Goal: Information Seeking & Learning: Learn about a topic

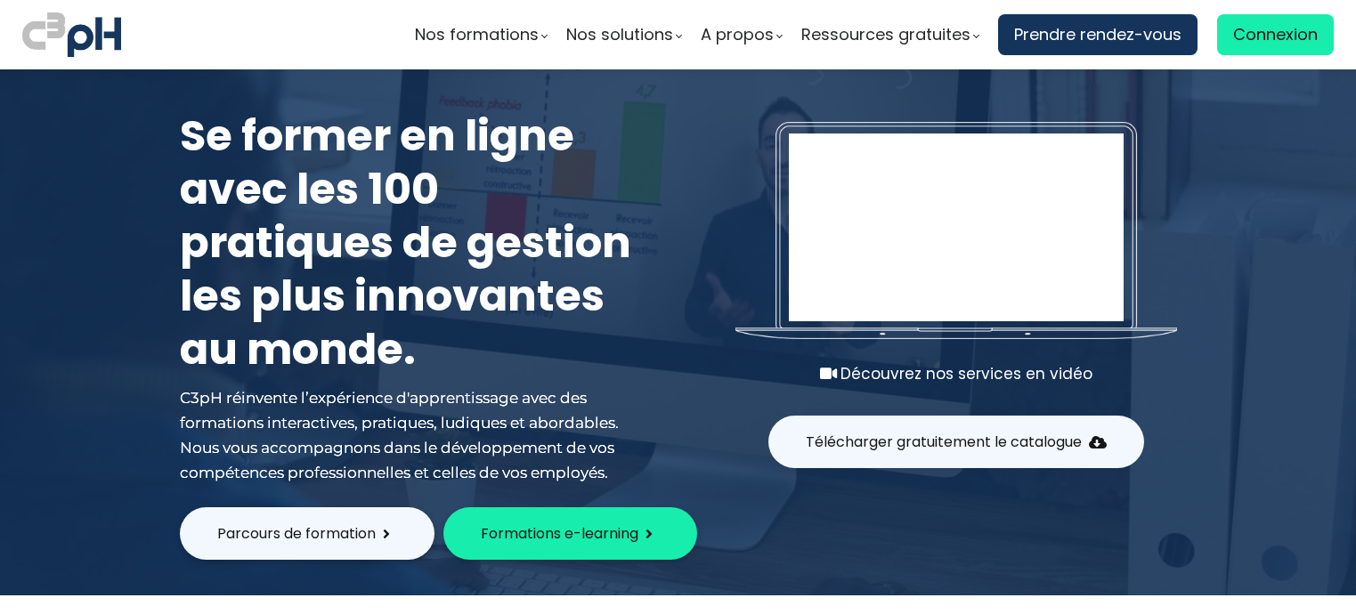
click at [443, 40] on span "Nos formations" at bounding box center [477, 34] width 124 height 27
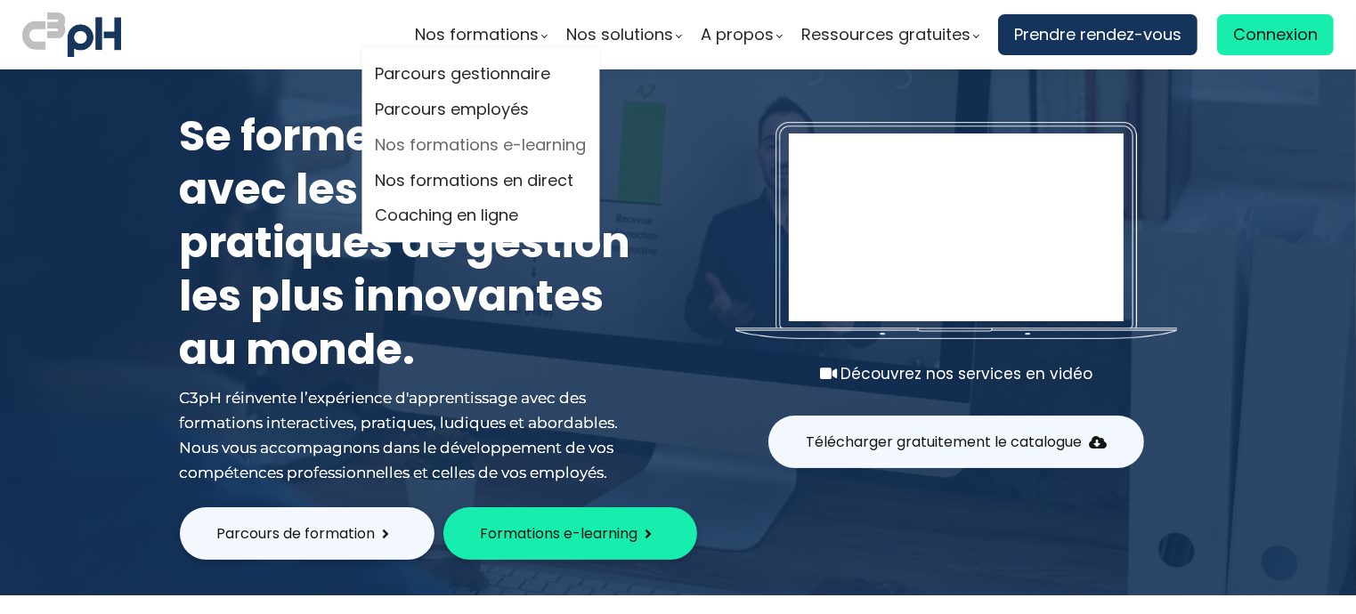
click at [445, 149] on link "Nos formations e-learning" at bounding box center [481, 145] width 211 height 27
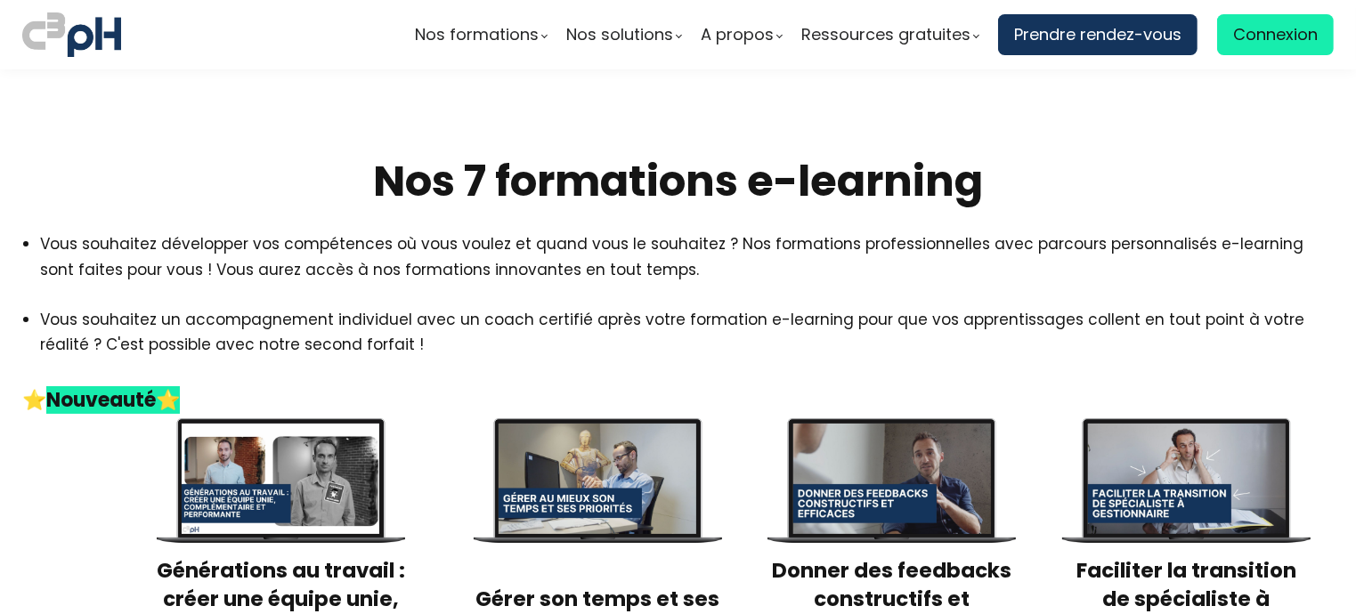
scroll to position [302, 0]
